Goal: Task Accomplishment & Management: Manage account settings

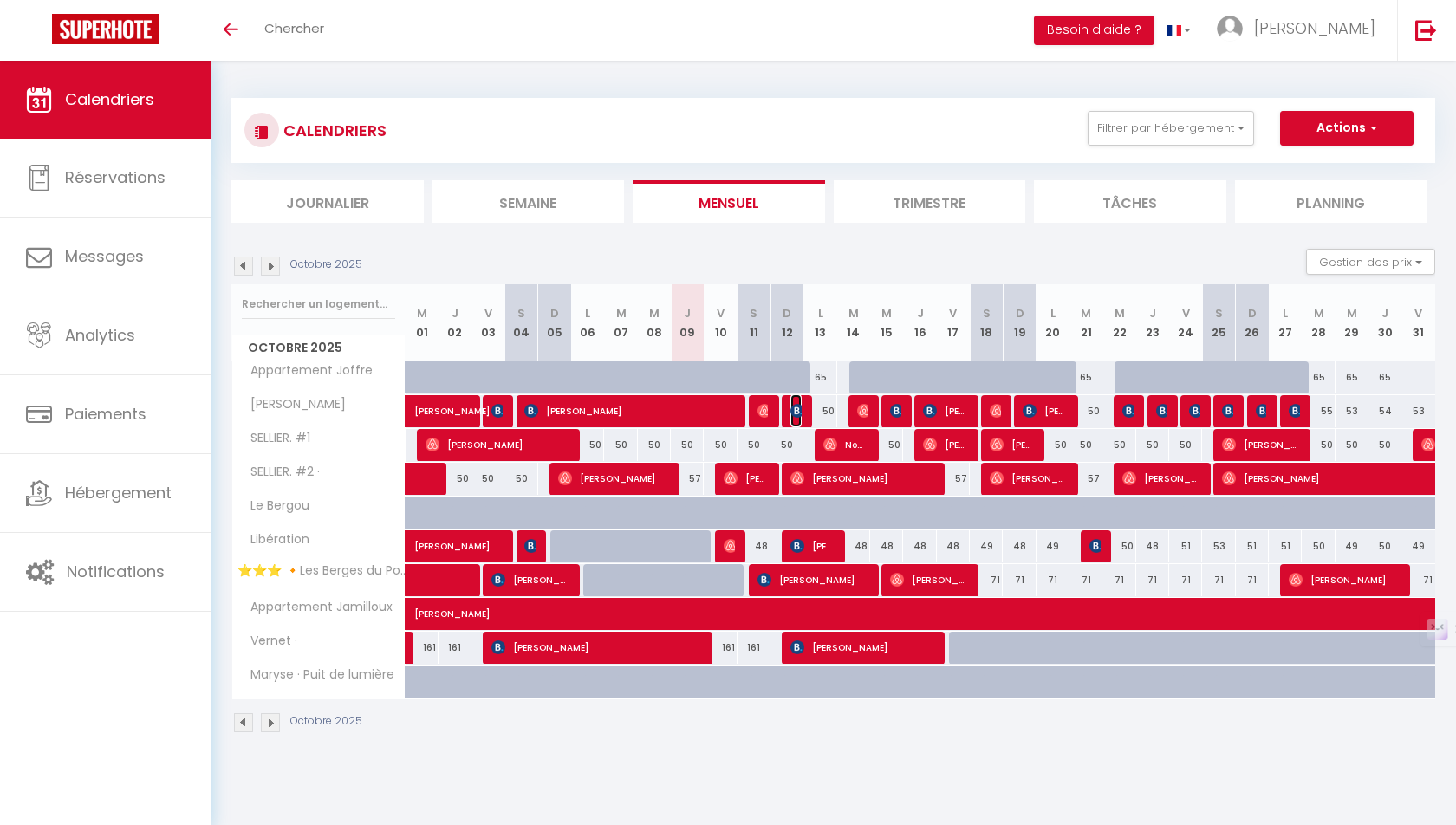
click at [796, 407] on img at bounding box center [797, 410] width 14 height 14
select select "OK"
select select "KO"
select select "0"
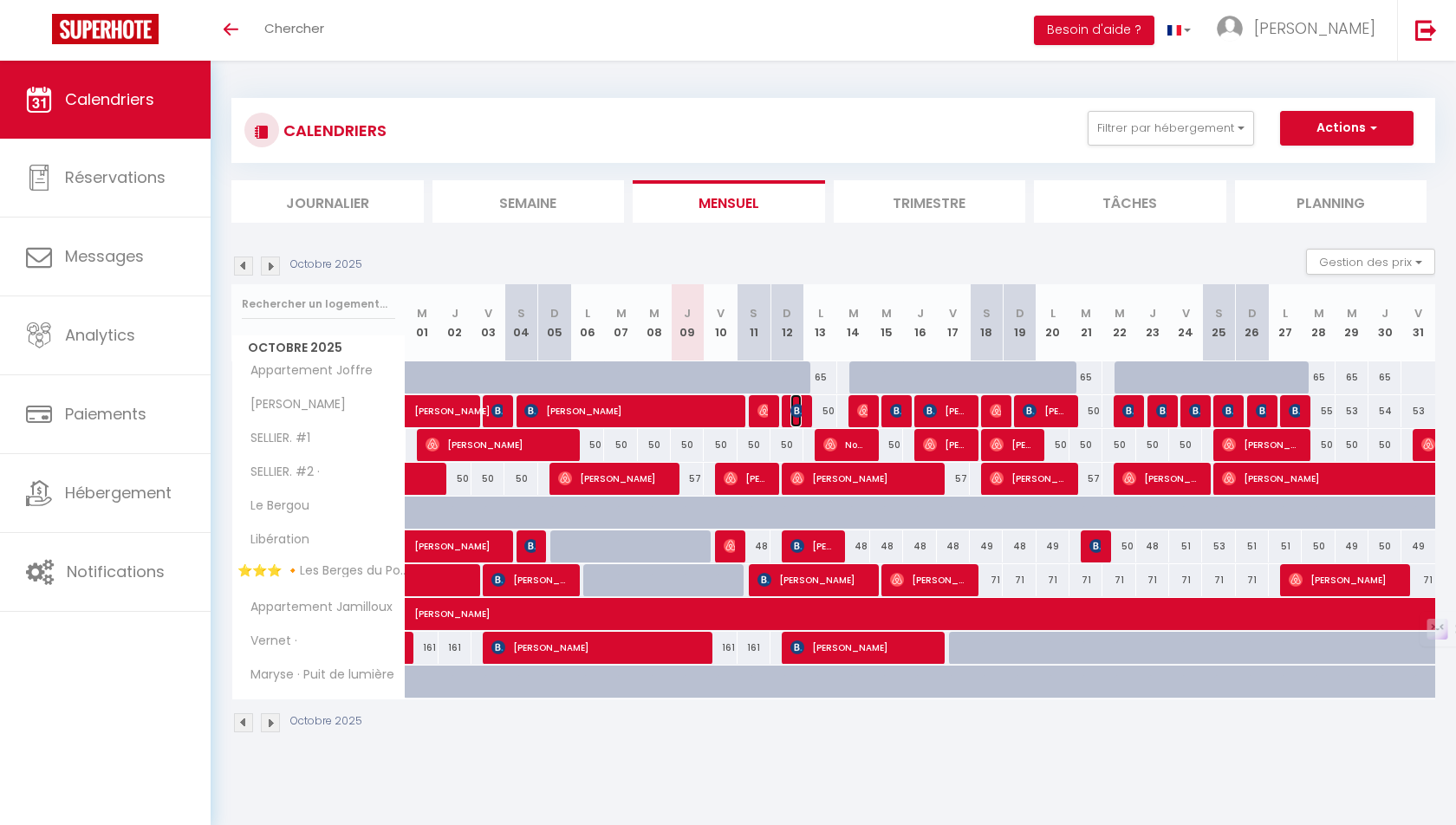
select select "1"
select select
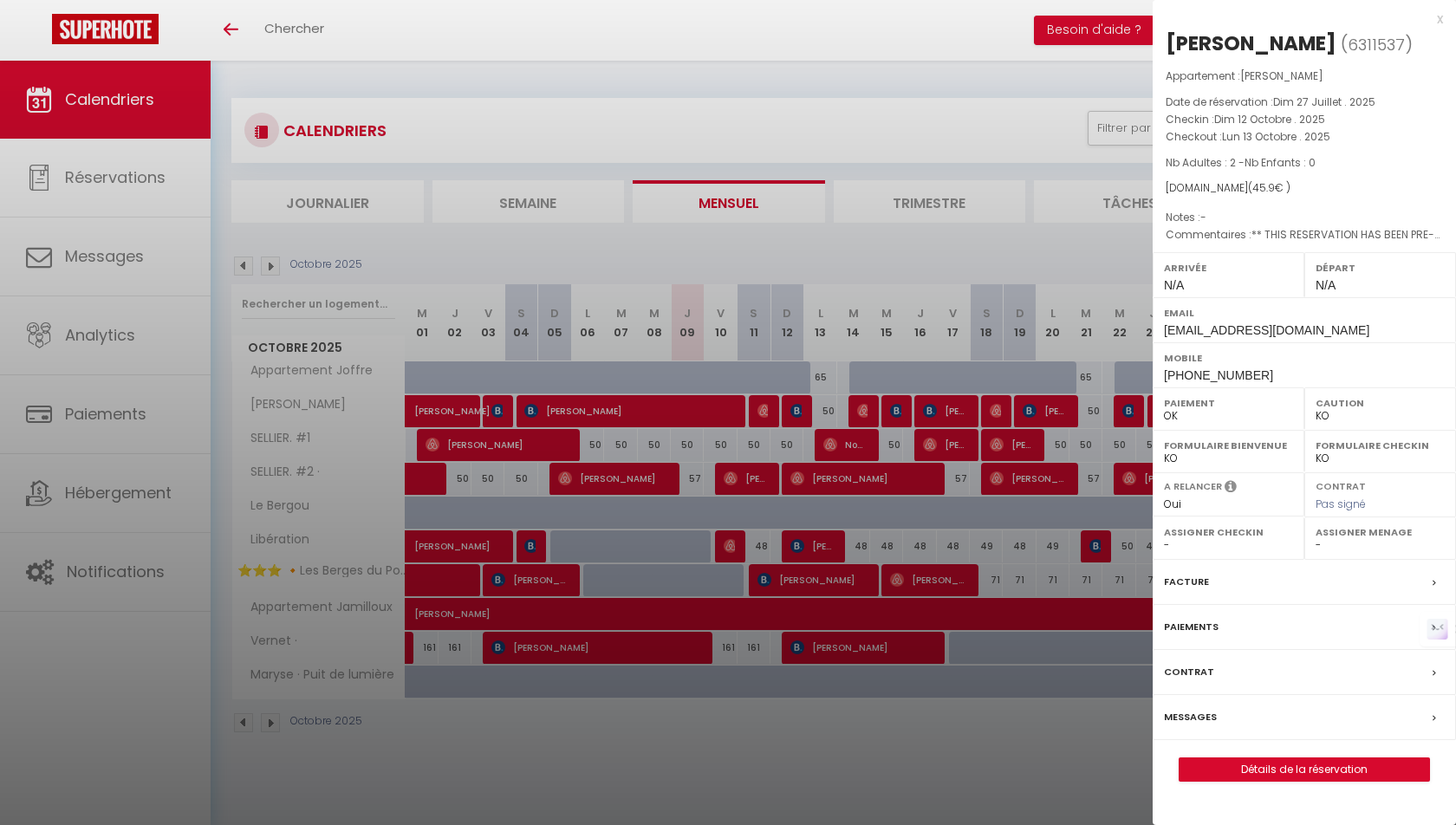
click at [815, 707] on div at bounding box center [728, 412] width 1456 height 825
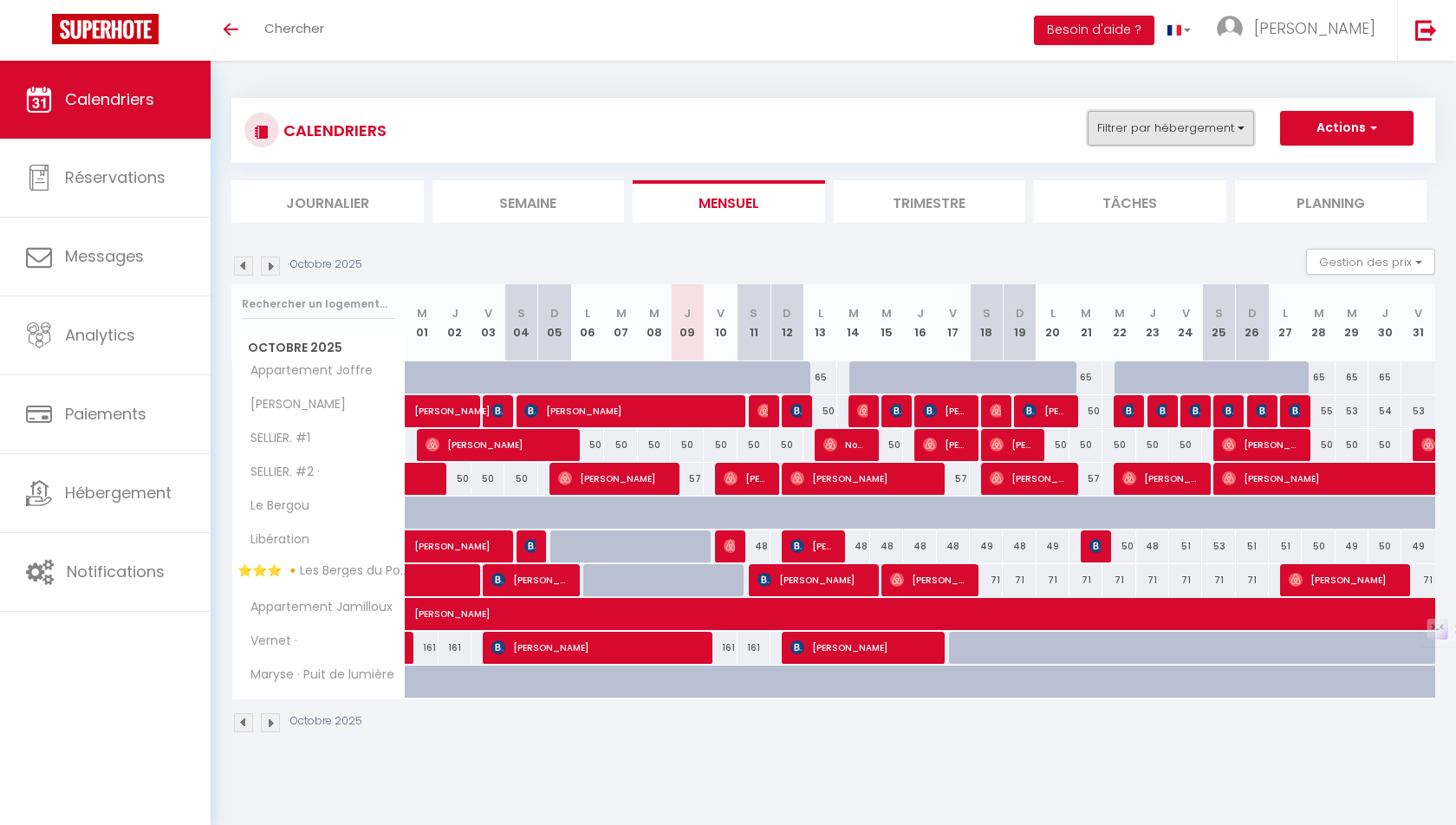
click at [1187, 135] on button "Filtrer par hébergement" at bounding box center [1170, 129] width 166 height 35
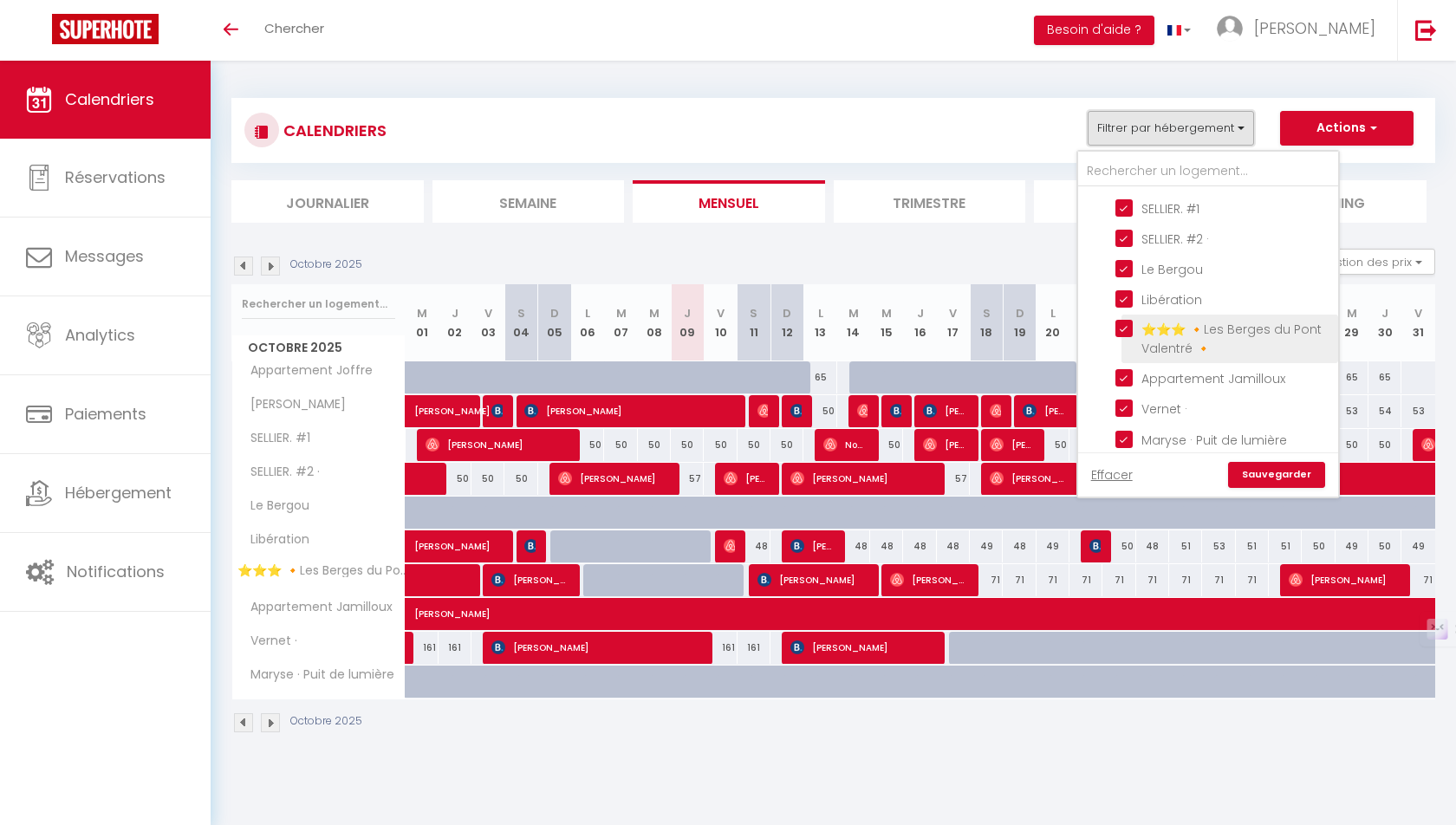
scroll to position [89, 0]
click at [1274, 470] on link "Sauvegarder" at bounding box center [1277, 475] width 97 height 26
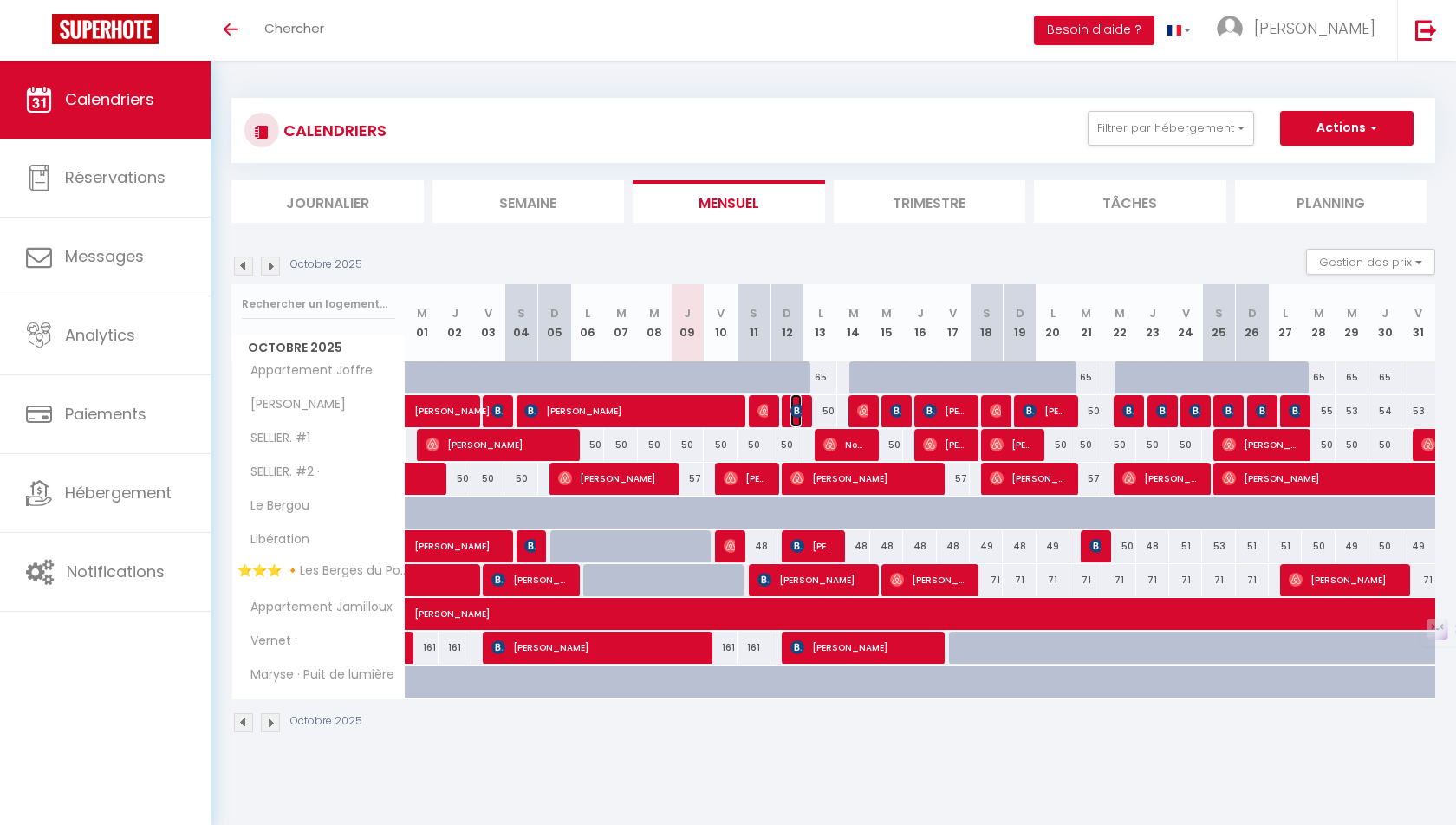
click at [791, 411] on img at bounding box center [797, 410] width 14 height 14
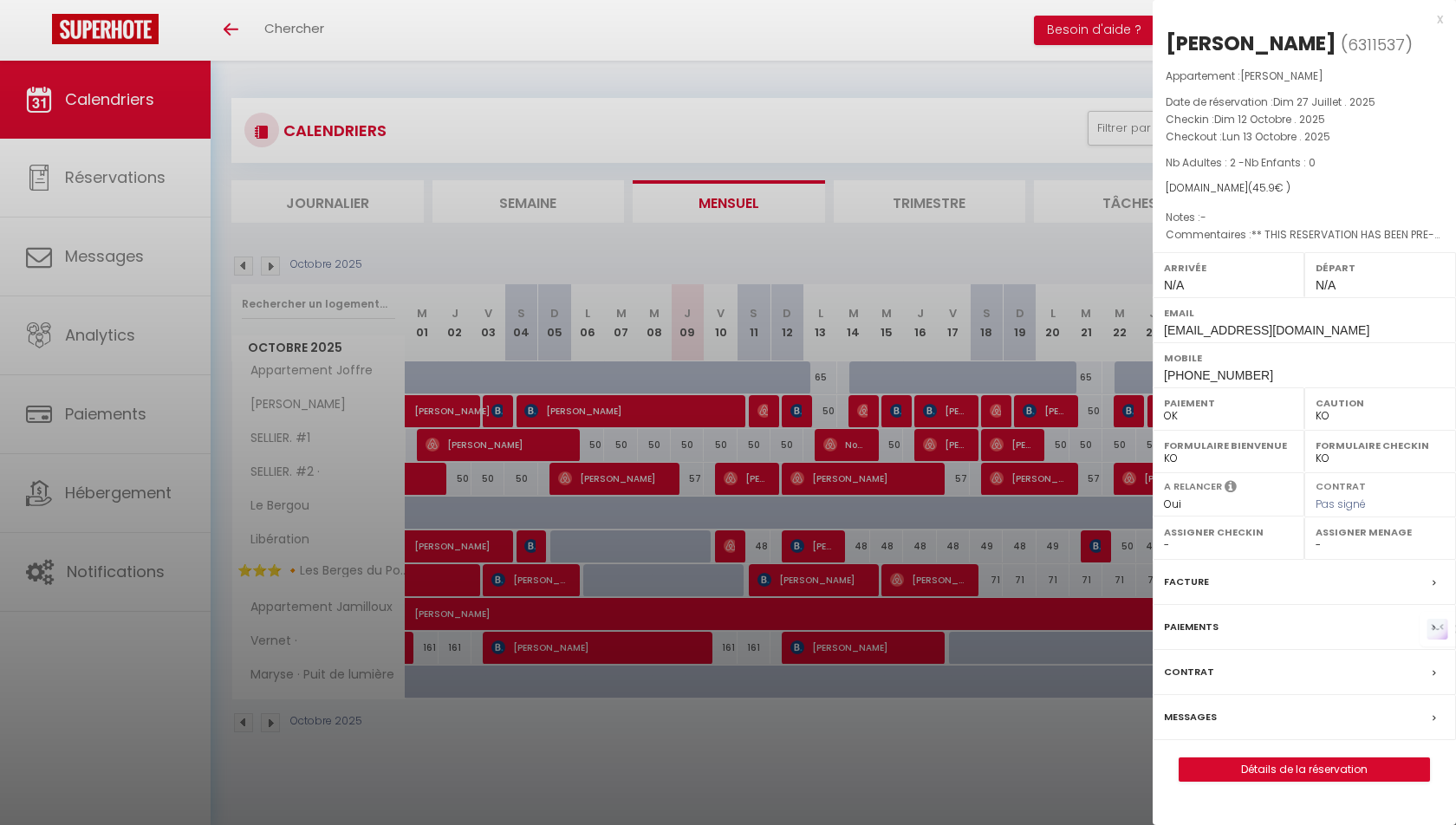
click at [801, 536] on div at bounding box center [728, 412] width 1456 height 825
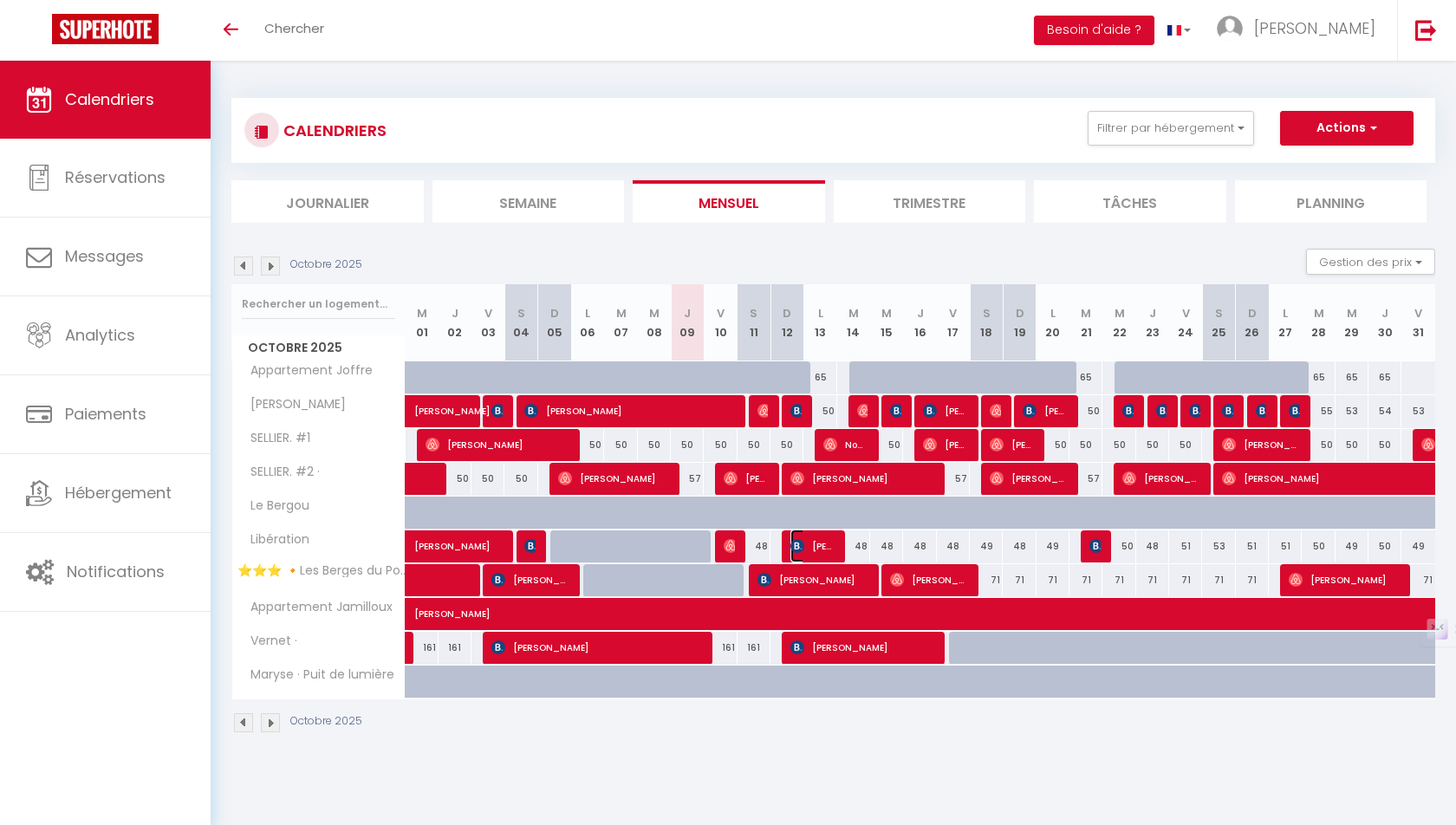
click at [808, 542] on span "[PERSON_NAME]" at bounding box center [812, 546] width 44 height 33
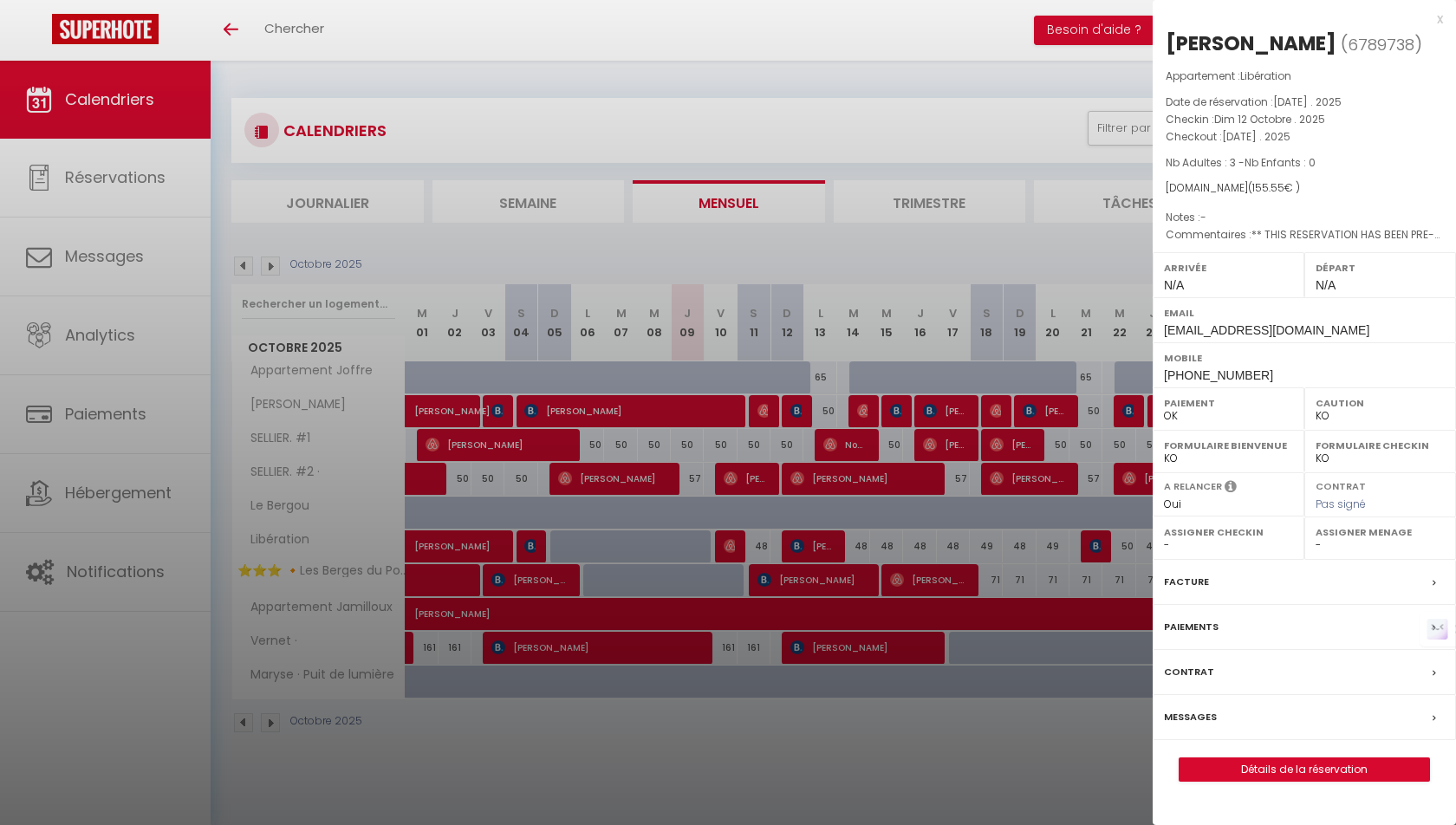
click at [1181, 711] on label "Messages" at bounding box center [1189, 717] width 52 height 18
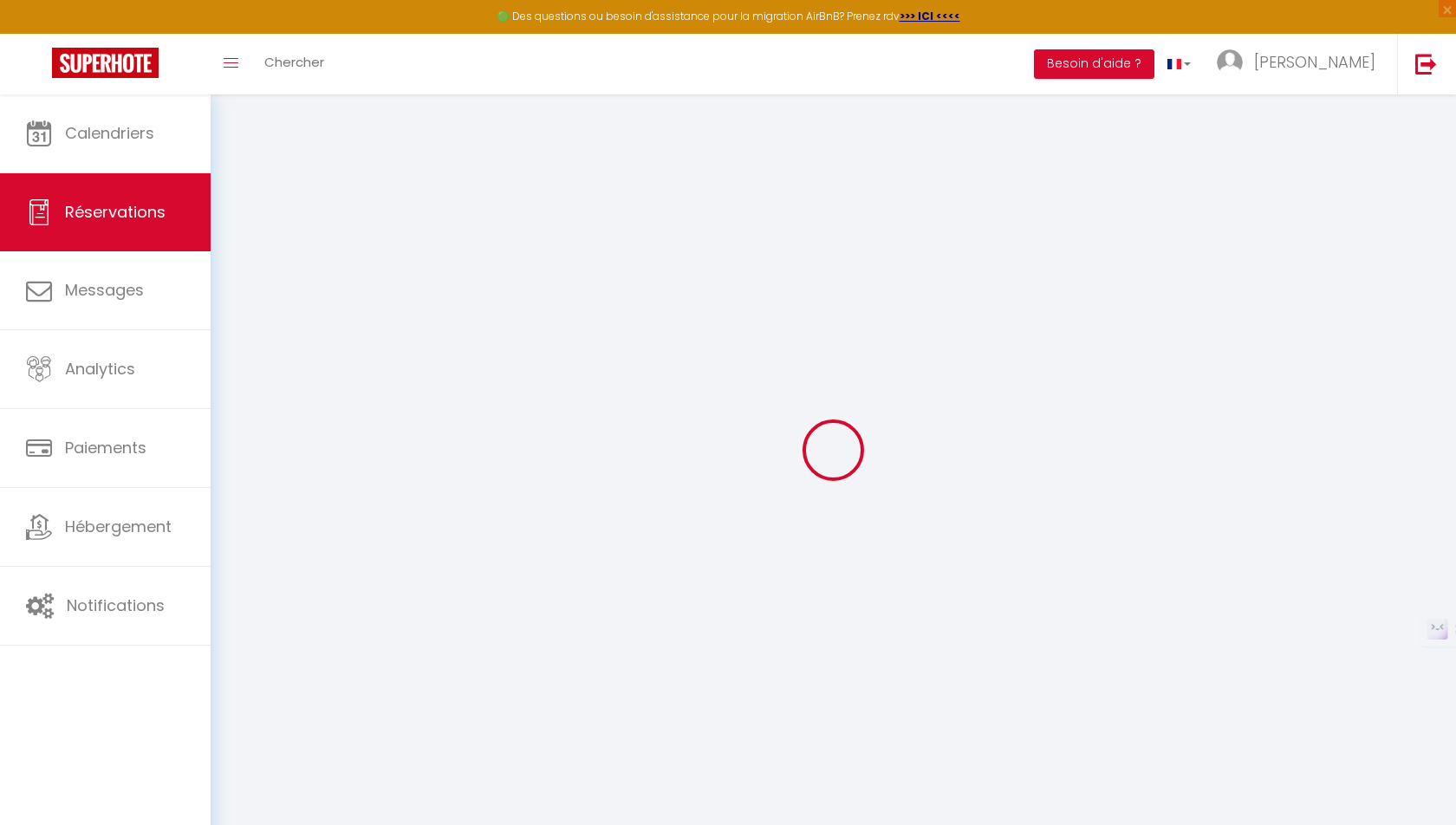
select select
checkbox input "false"
select select
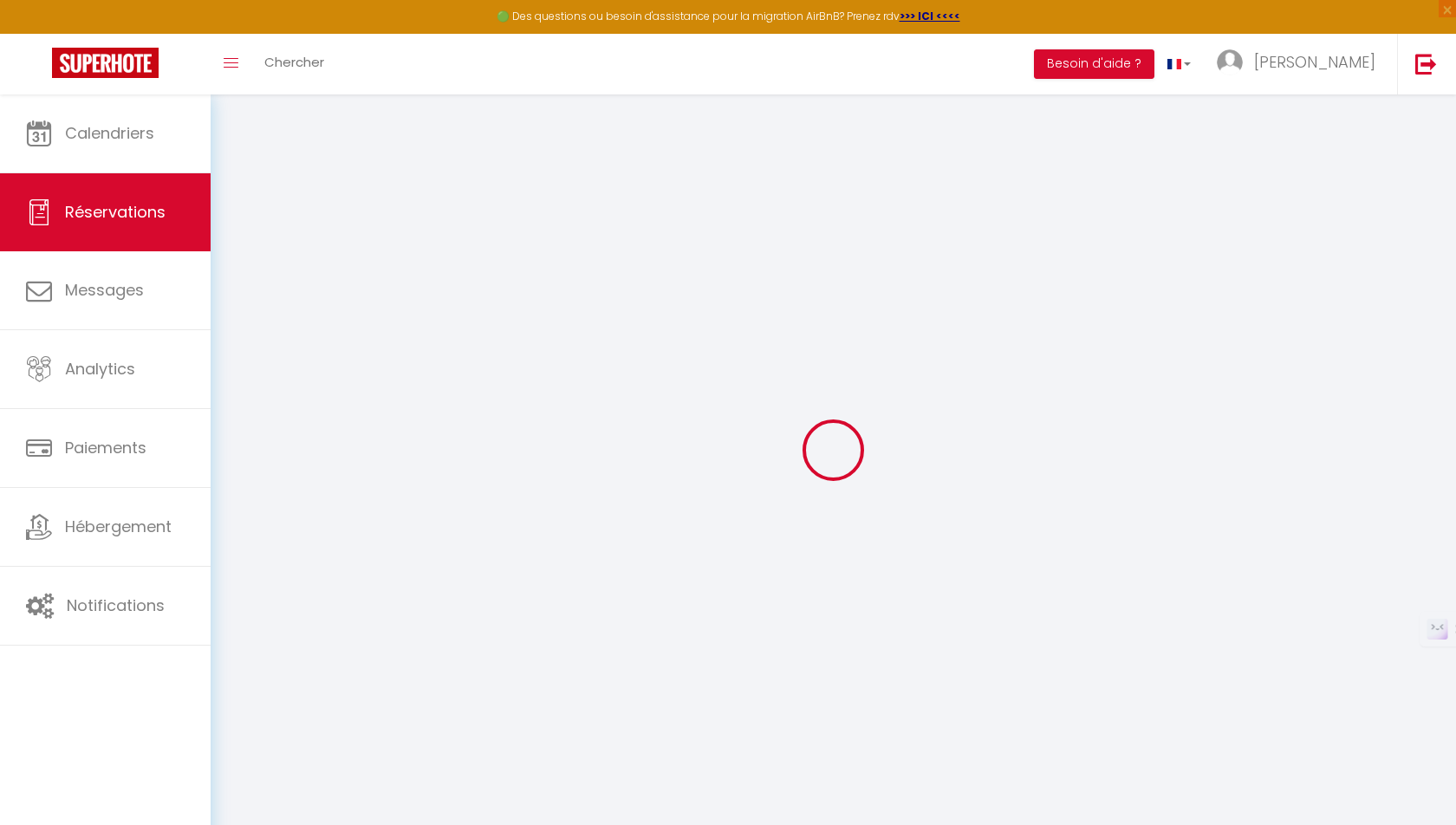
checkbox input "false"
type textarea "** THIS RESERVATION HAS BEEN PRE-PAID ** Reservation has a cancellation grace p…"
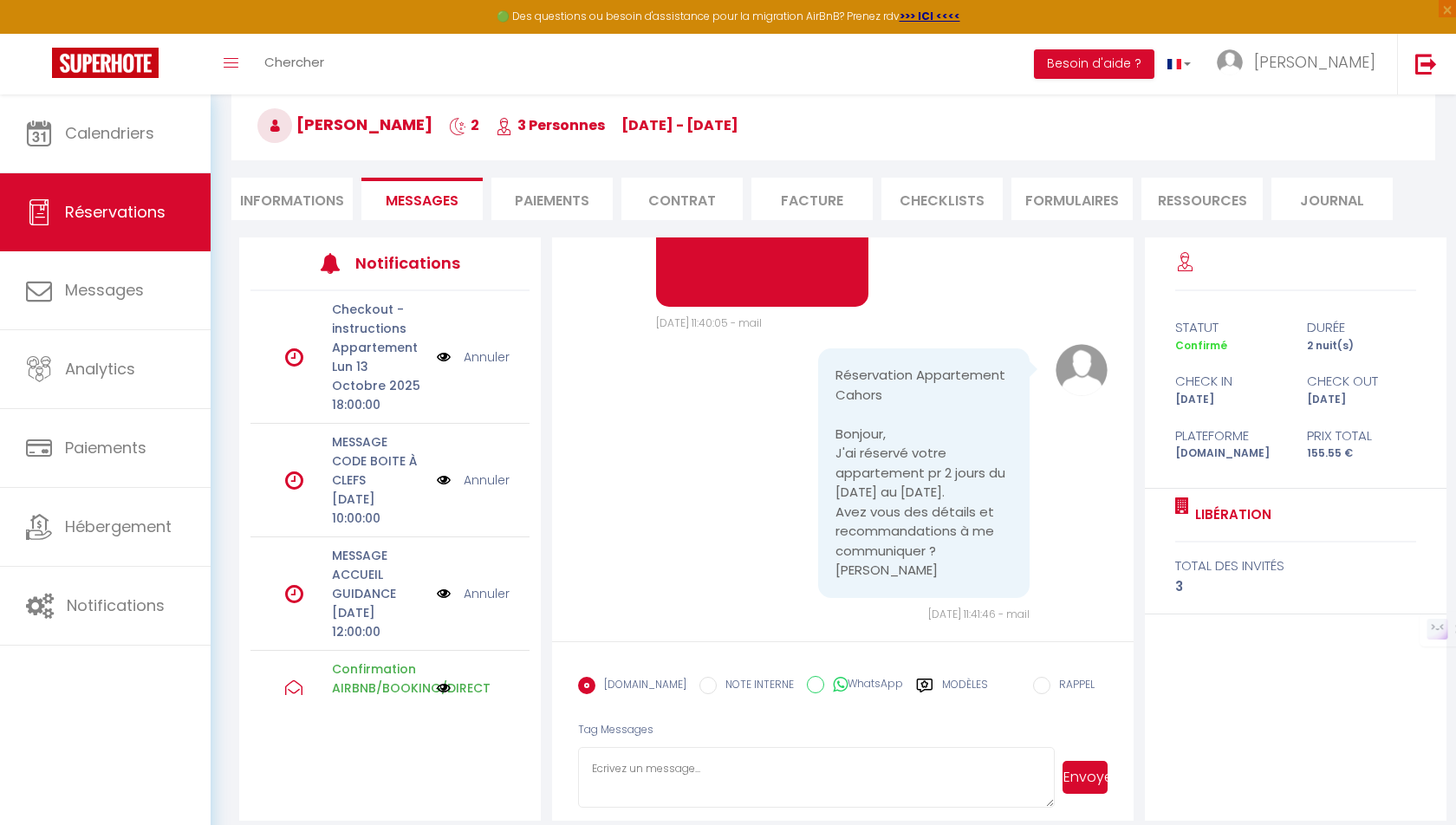
scroll to position [2081, 0]
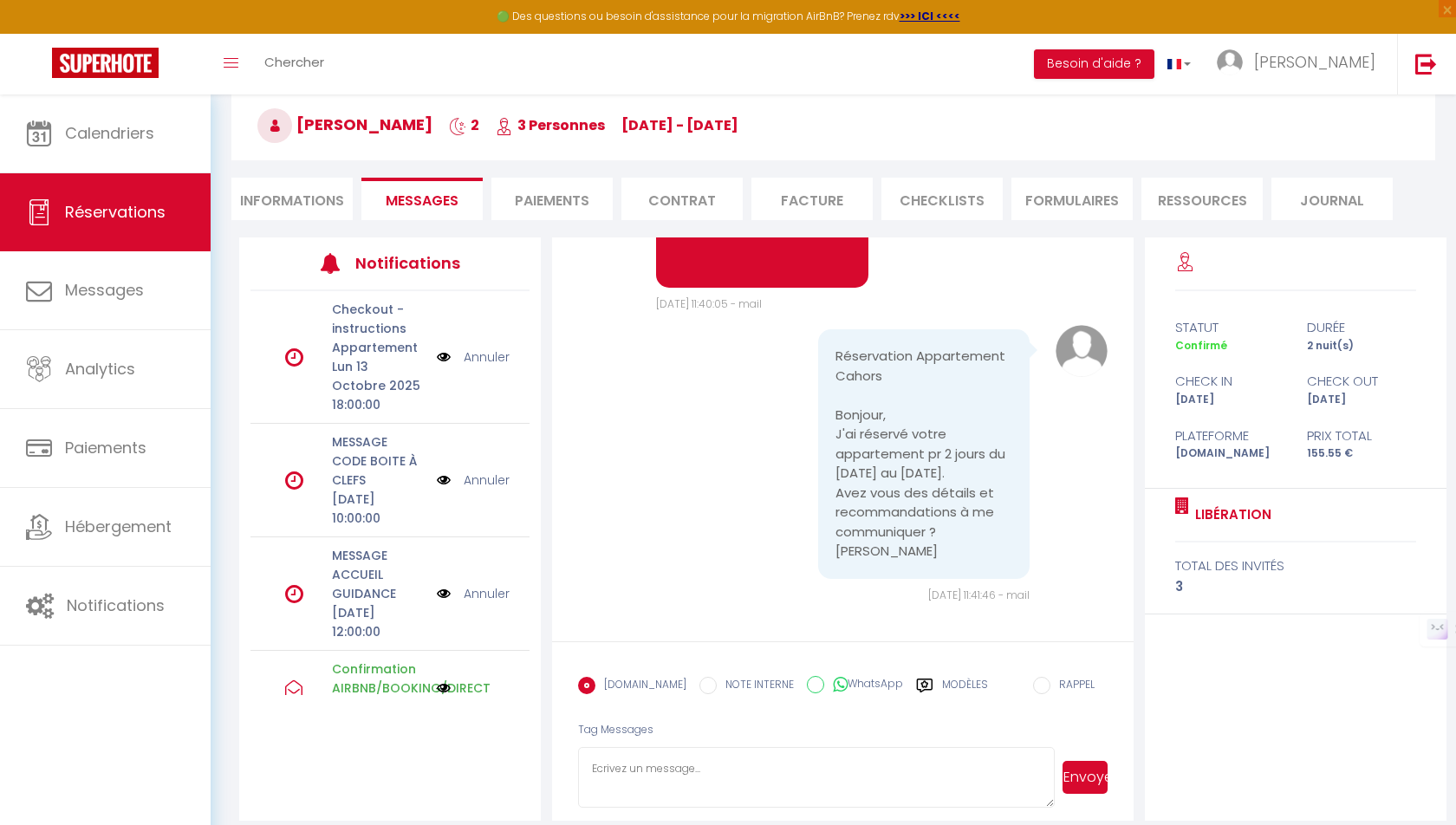
click at [373, 551] on p "MESSAGE ACCUEIL GUIDANCE" at bounding box center [379, 575] width 94 height 57
click at [1406, 64] on link at bounding box center [1426, 64] width 57 height 61
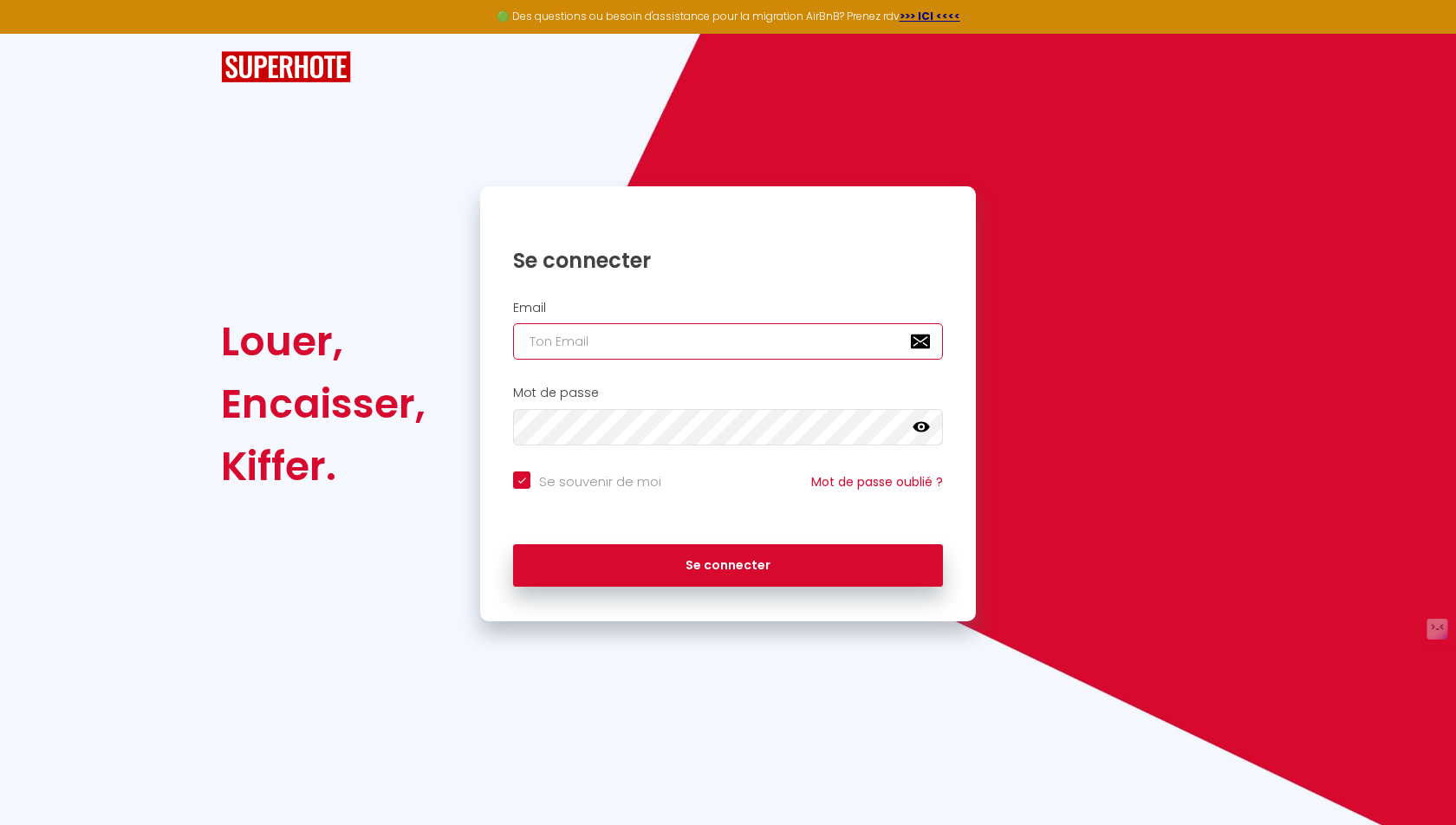
click at [590, 328] on input "email" at bounding box center [728, 341] width 430 height 37
type input "[PERSON_NAME][EMAIL_ADDRESS][DOMAIN_NAME]"
click at [919, 419] on icon at bounding box center [921, 427] width 17 height 17
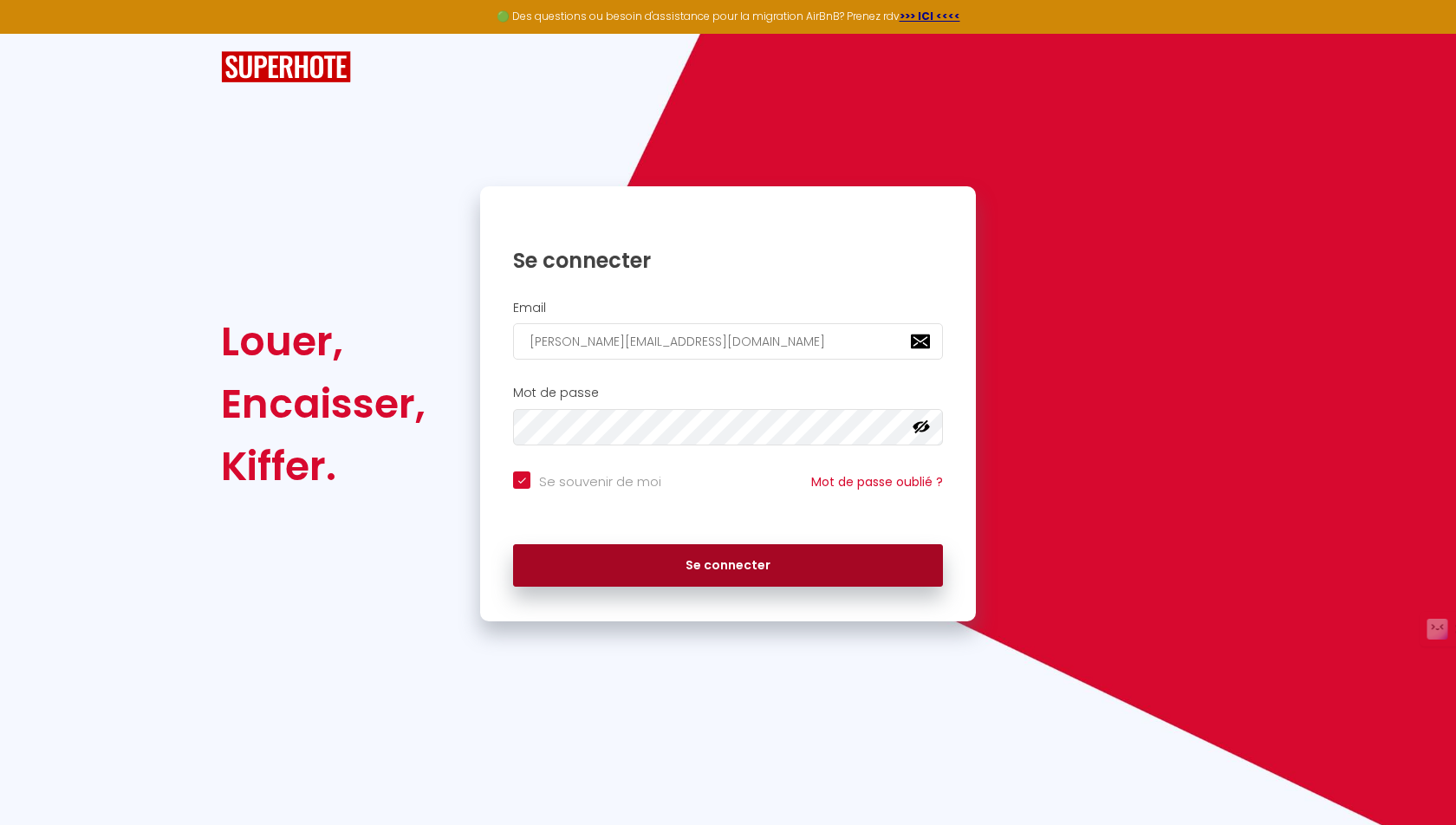
click at [785, 562] on button "Se connecter" at bounding box center [728, 566] width 430 height 43
checkbox input "true"
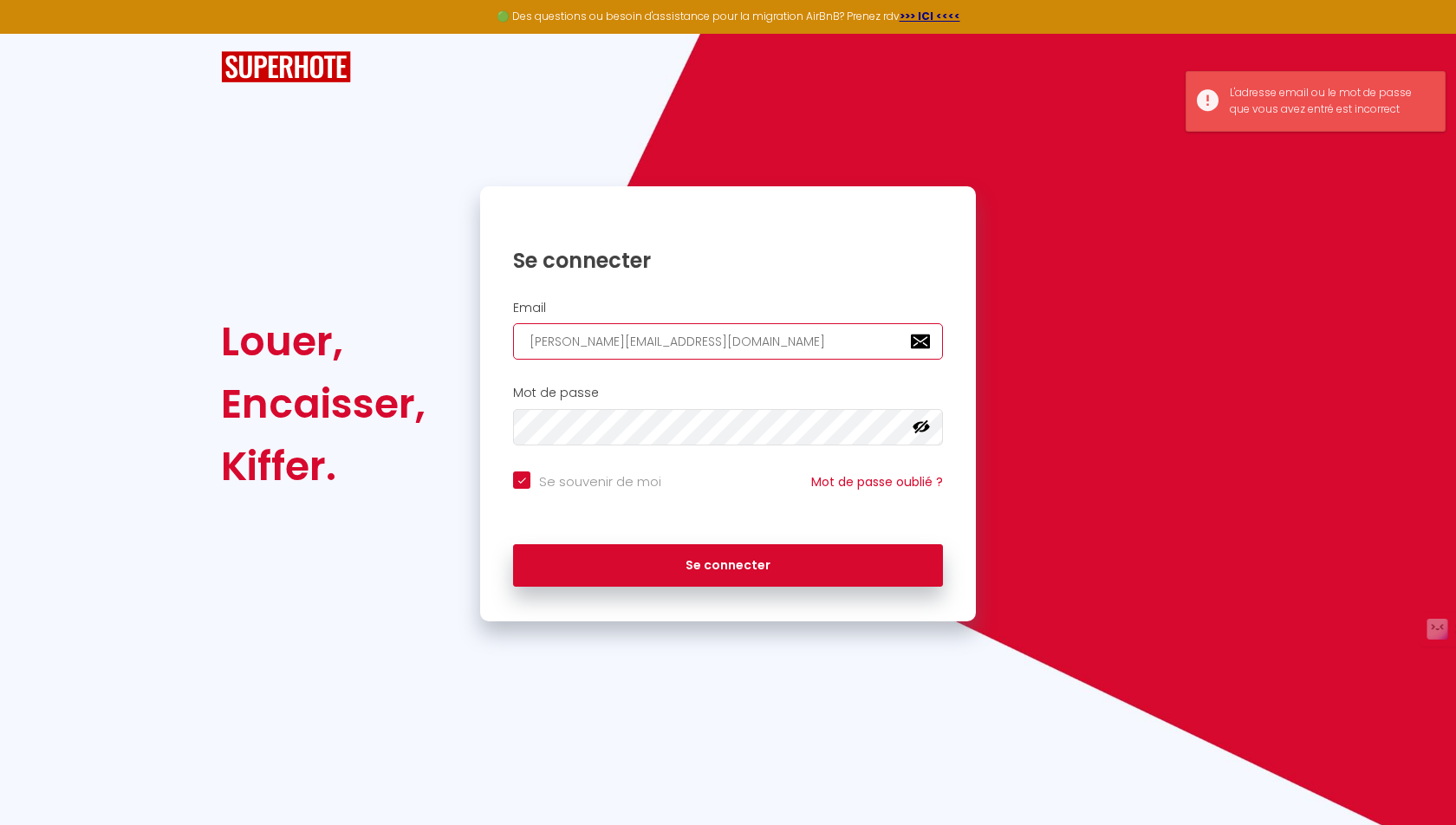
click at [721, 354] on input "[PERSON_NAME][EMAIL_ADDRESS][DOMAIN_NAME]" at bounding box center [728, 341] width 430 height 37
type input "[EMAIL_ADDRESS][DOMAIN_NAME]"
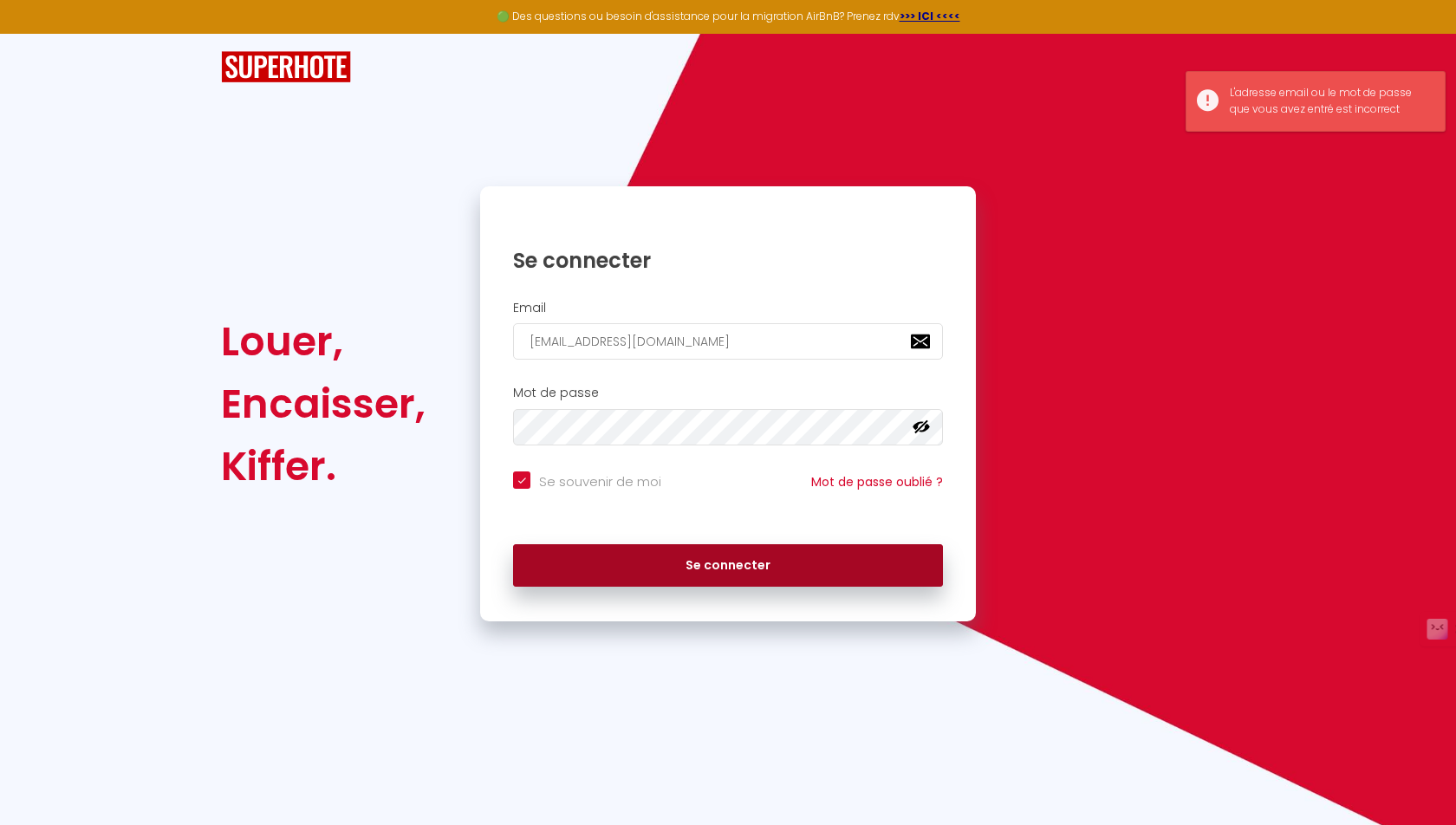
click at [741, 575] on button "Se connecter" at bounding box center [728, 566] width 430 height 43
checkbox input "true"
